Goal: Find specific page/section: Find specific page/section

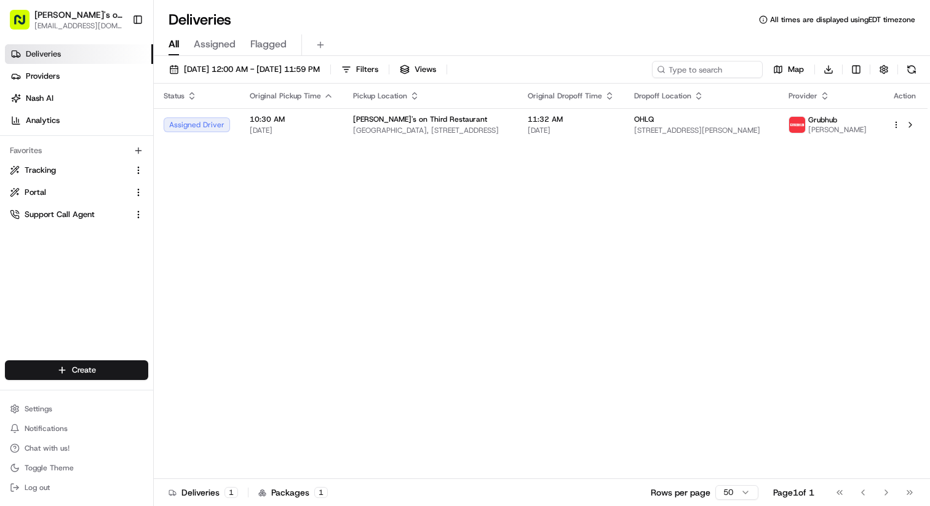
click at [66, 19] on span "[PERSON_NAME]'s on Third" at bounding box center [78, 15] width 88 height 12
click at [32, 17] on button "[PERSON_NAME]'s on Third [EMAIL_ADDRESS][DOMAIN_NAME]" at bounding box center [66, 20] width 122 height 30
click at [26, 20] on rect "button" at bounding box center [20, 20] width 20 height 20
click at [222, 50] on span "Assigned" at bounding box center [215, 44] width 42 height 15
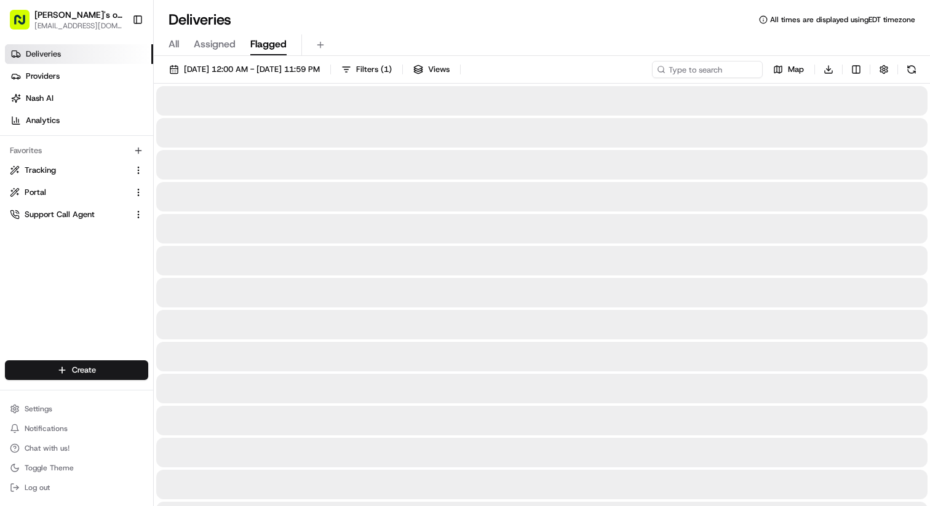
click at [278, 46] on span "Flagged" at bounding box center [268, 44] width 36 height 15
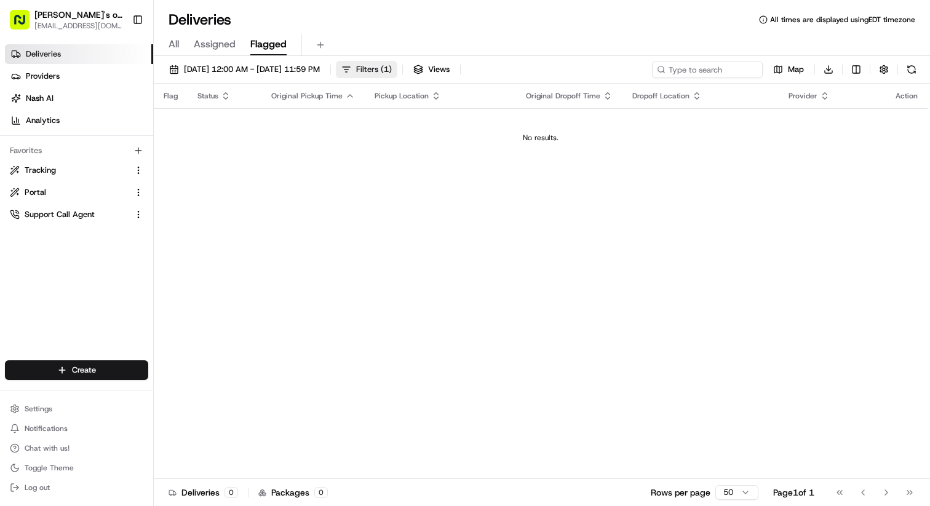
click at [392, 71] on span "( 1 )" at bounding box center [386, 69] width 11 height 11
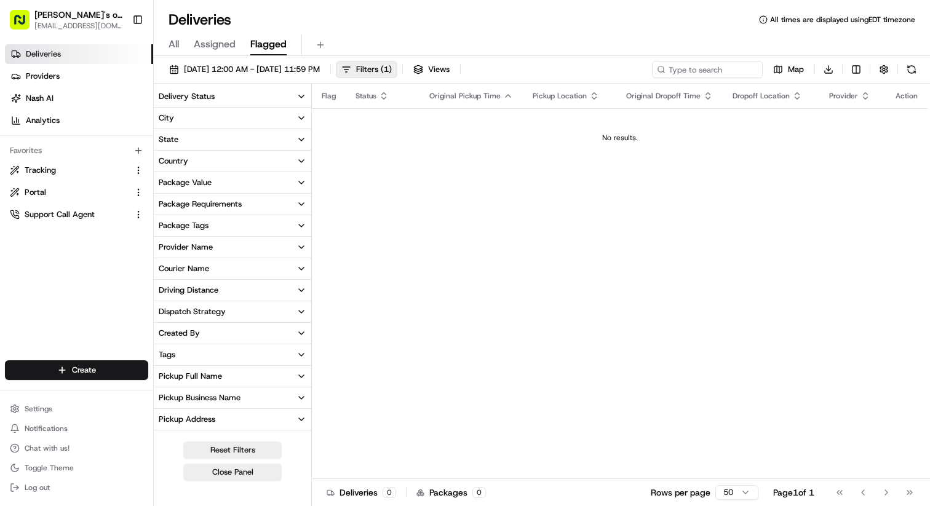
click at [220, 42] on span "Assigned" at bounding box center [215, 44] width 42 height 15
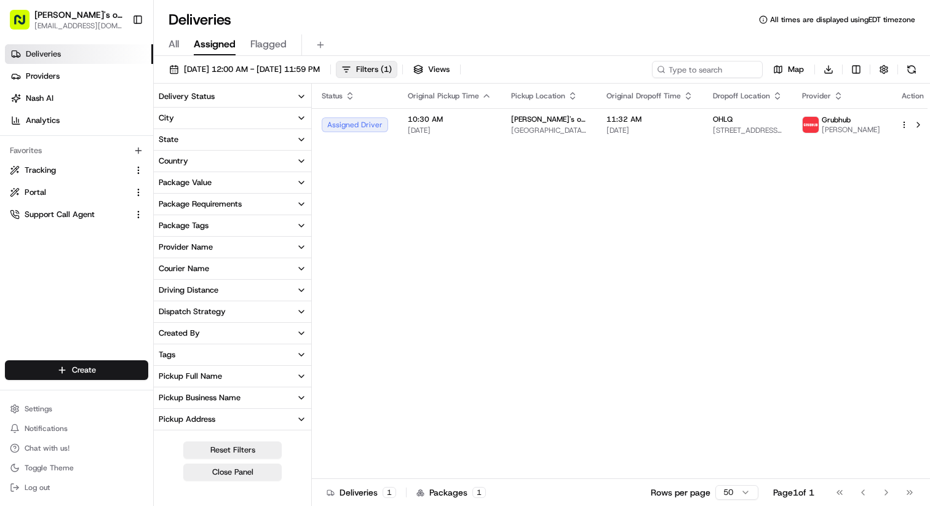
click at [302, 314] on icon "button" at bounding box center [302, 312] width 10 height 10
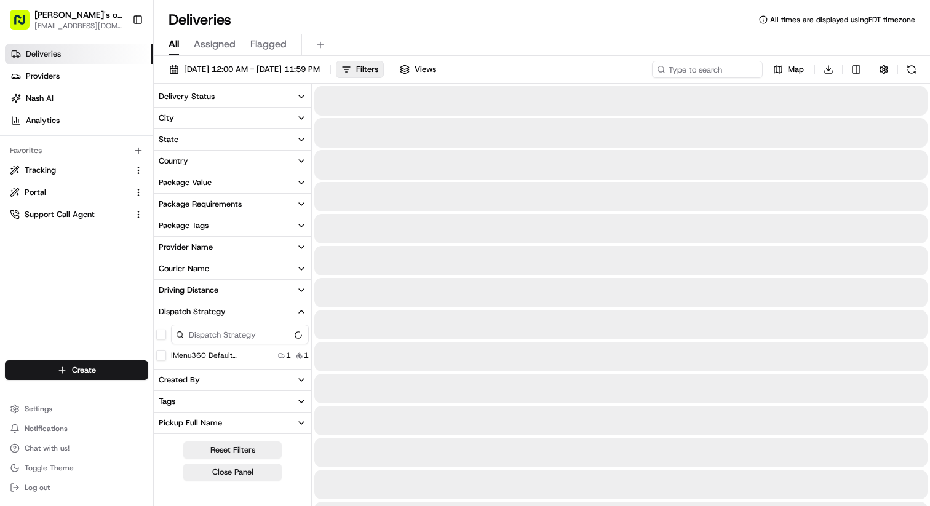
click at [171, 41] on span "All" at bounding box center [174, 44] width 10 height 15
